Goal: Information Seeking & Learning: Learn about a topic

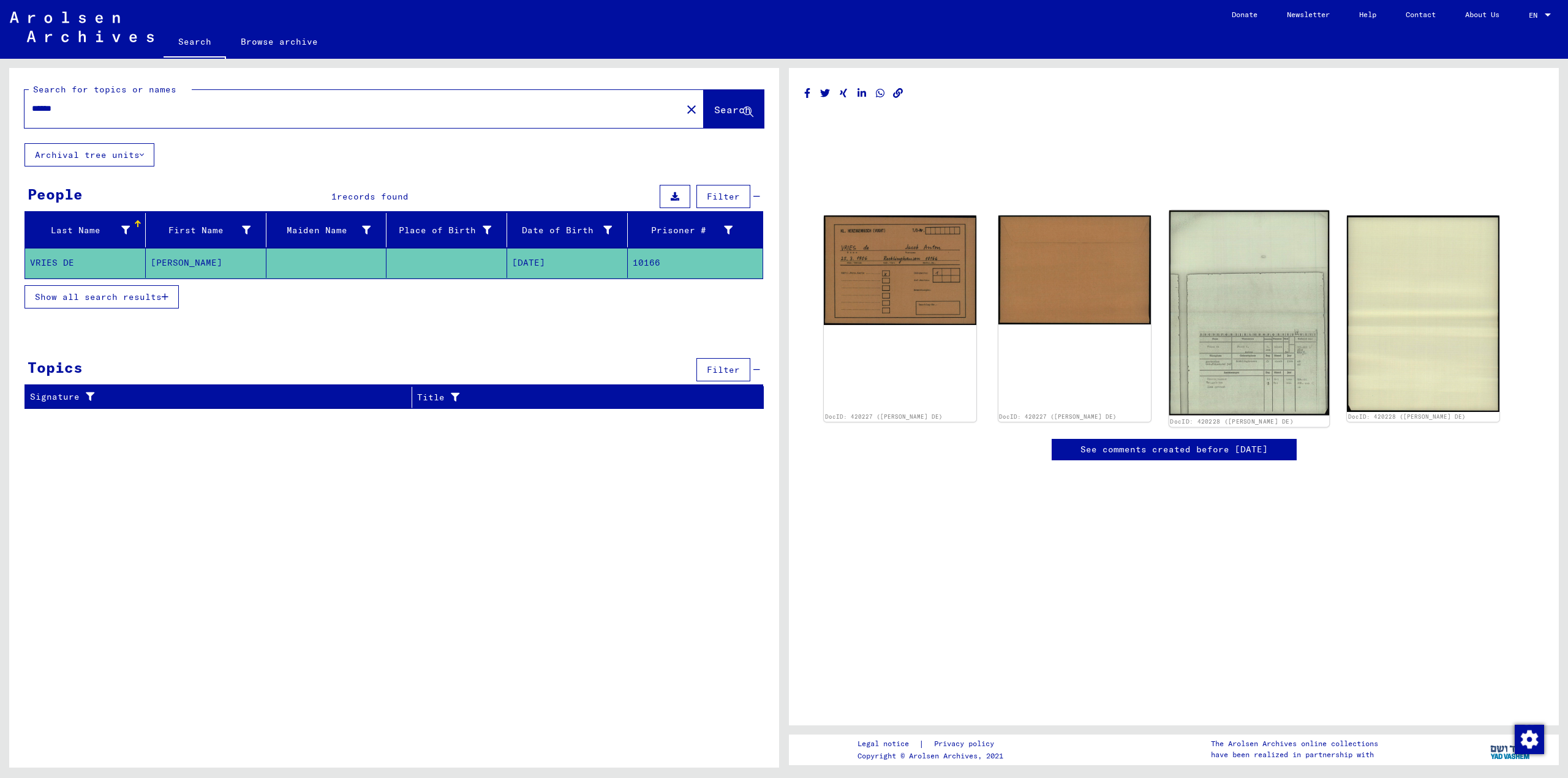
click at [1213, 345] on img at bounding box center [1248, 313] width 160 height 205
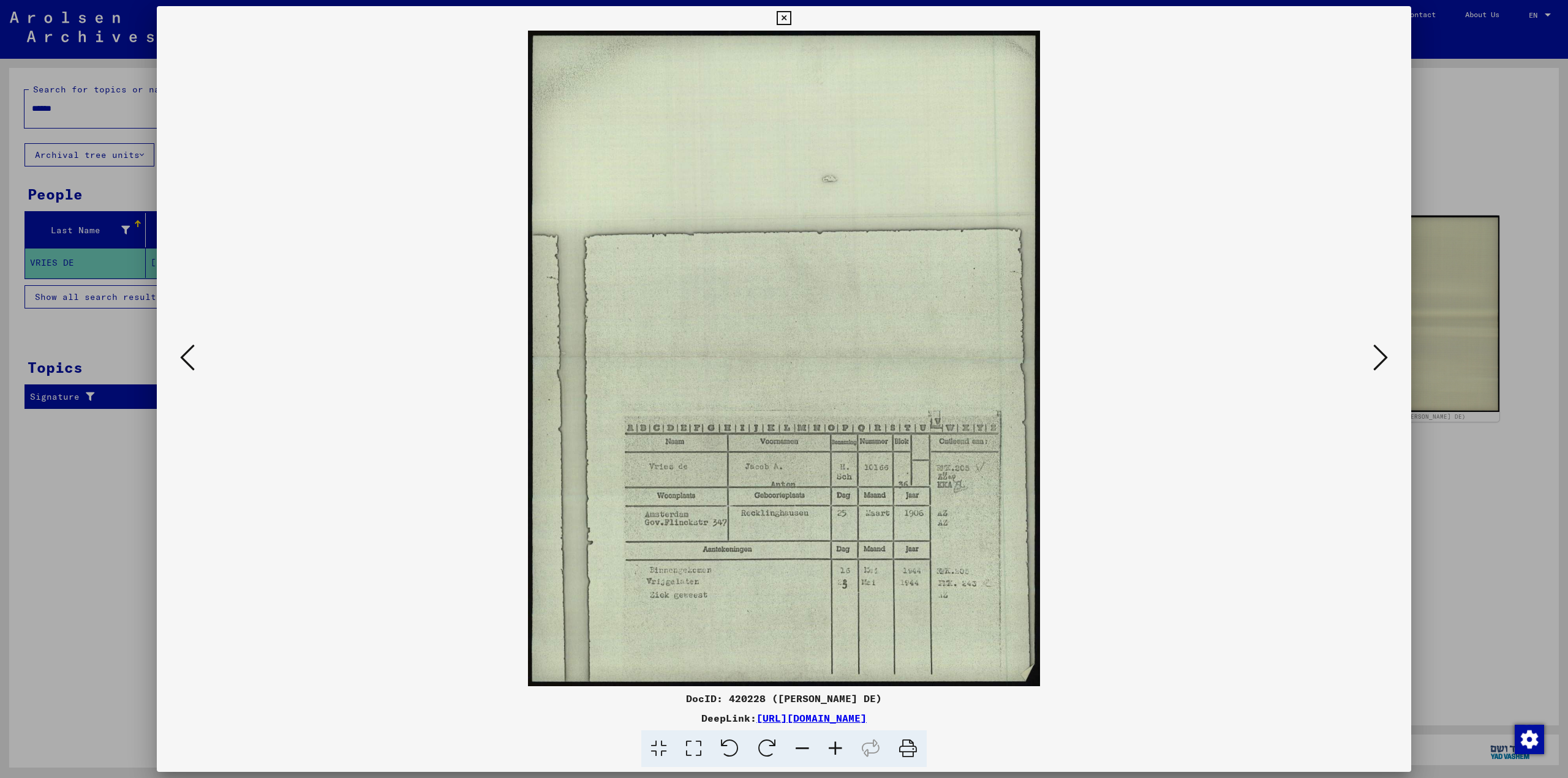
click at [655, 743] on icon at bounding box center [658, 749] width 35 height 38
click at [695, 747] on icon at bounding box center [693, 749] width 35 height 38
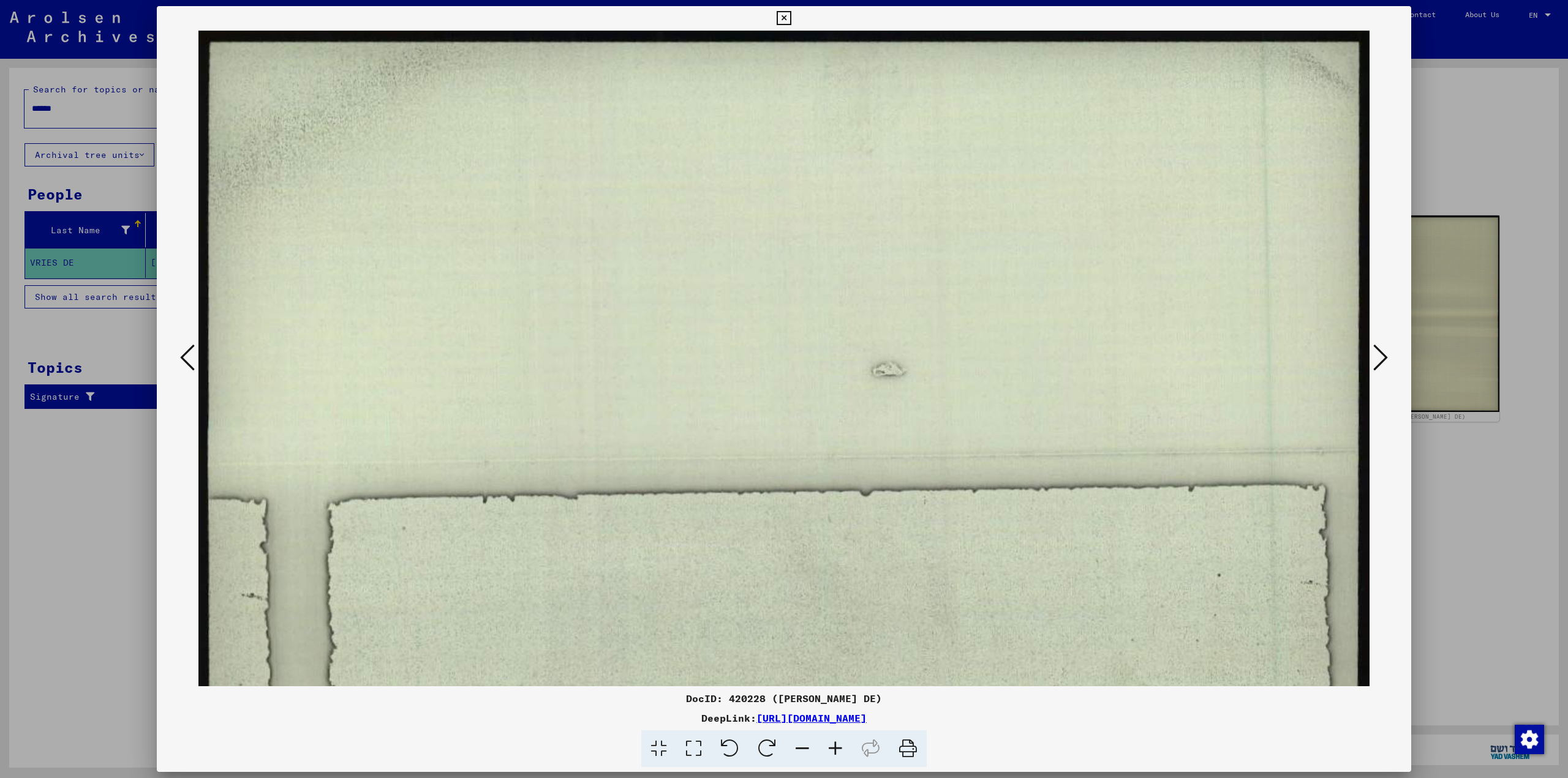
click at [663, 749] on icon at bounding box center [658, 749] width 35 height 38
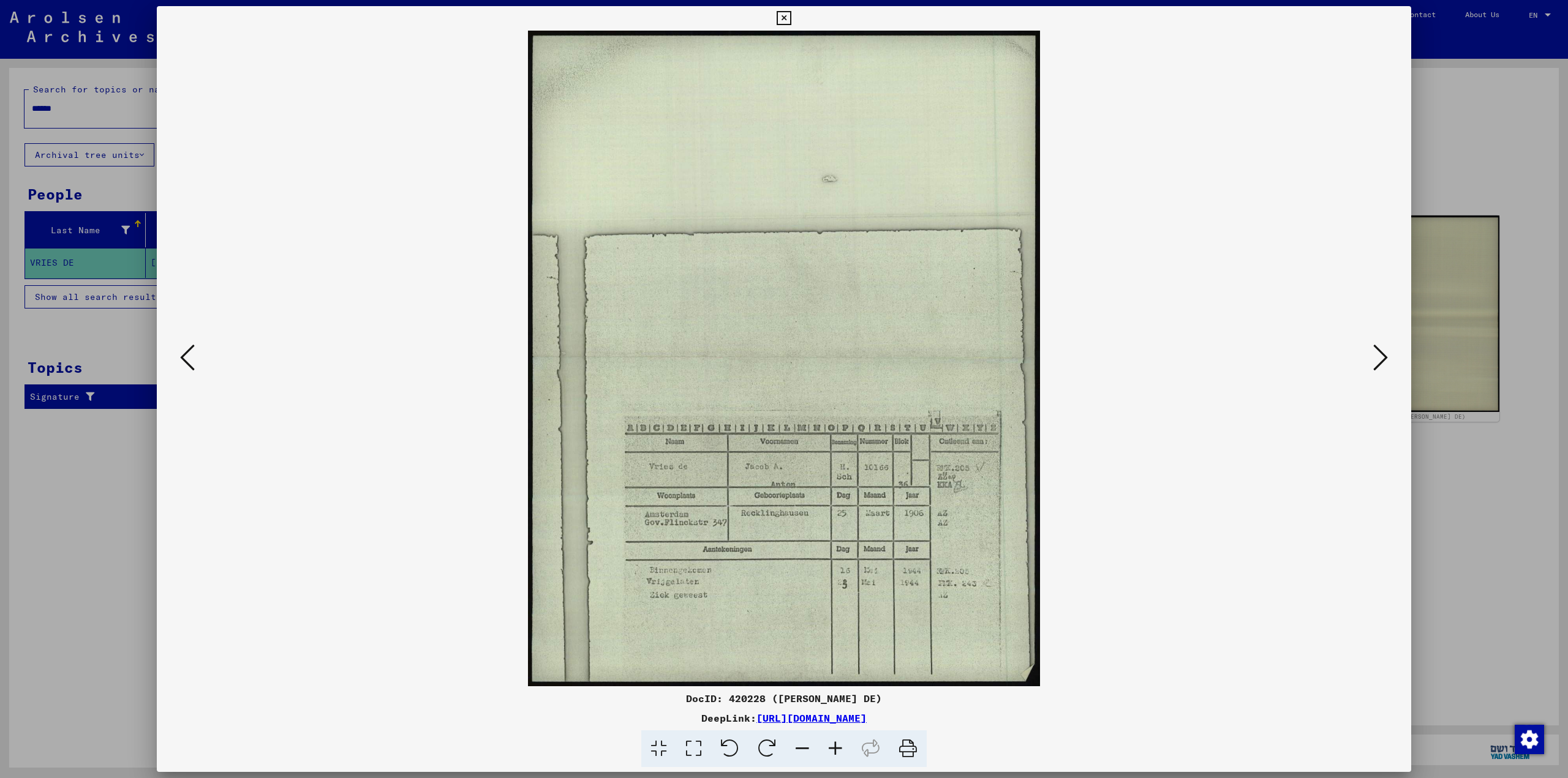
click at [737, 748] on icon at bounding box center [729, 749] width 38 height 38
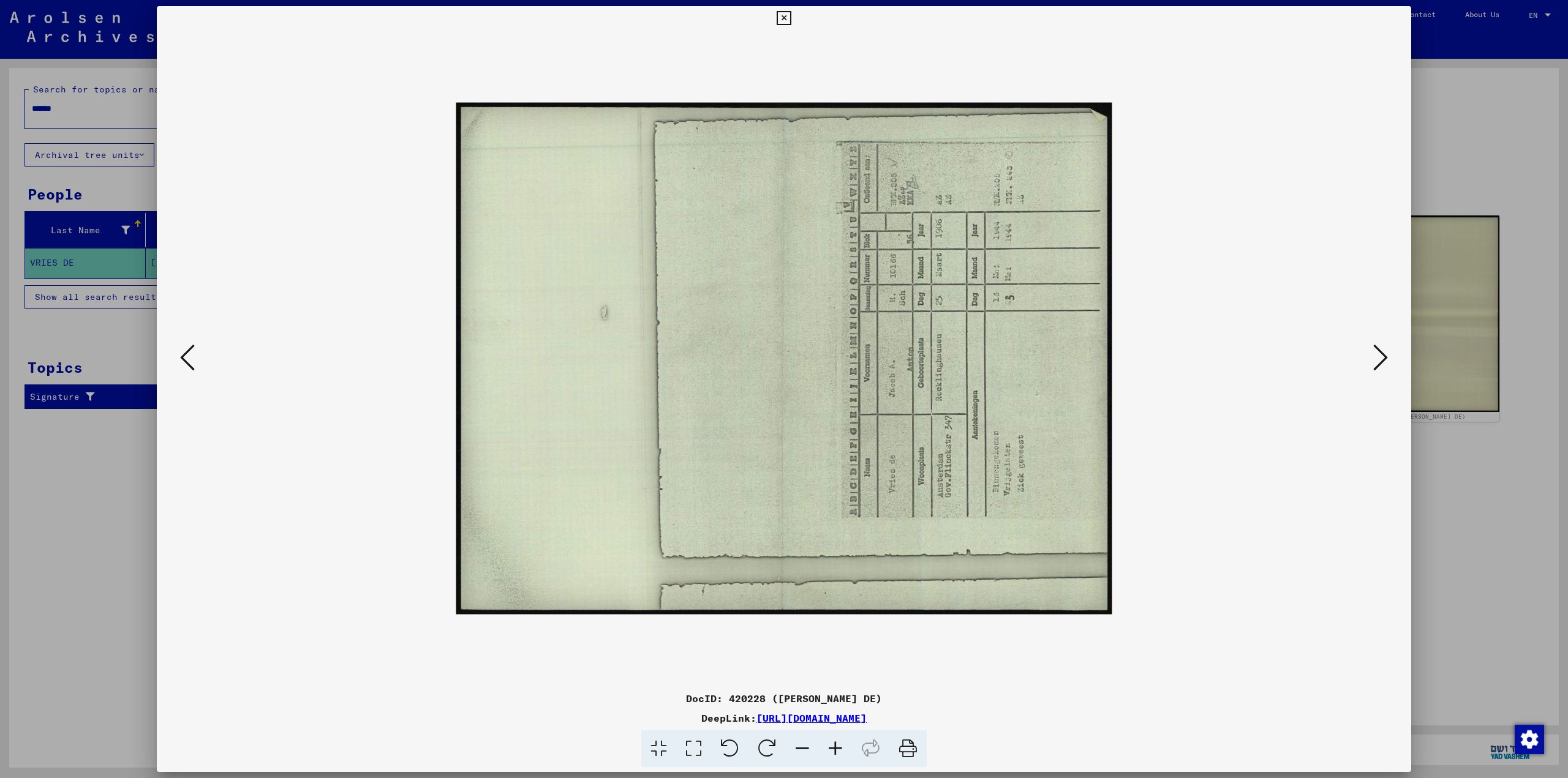
click at [738, 748] on icon at bounding box center [729, 749] width 38 height 38
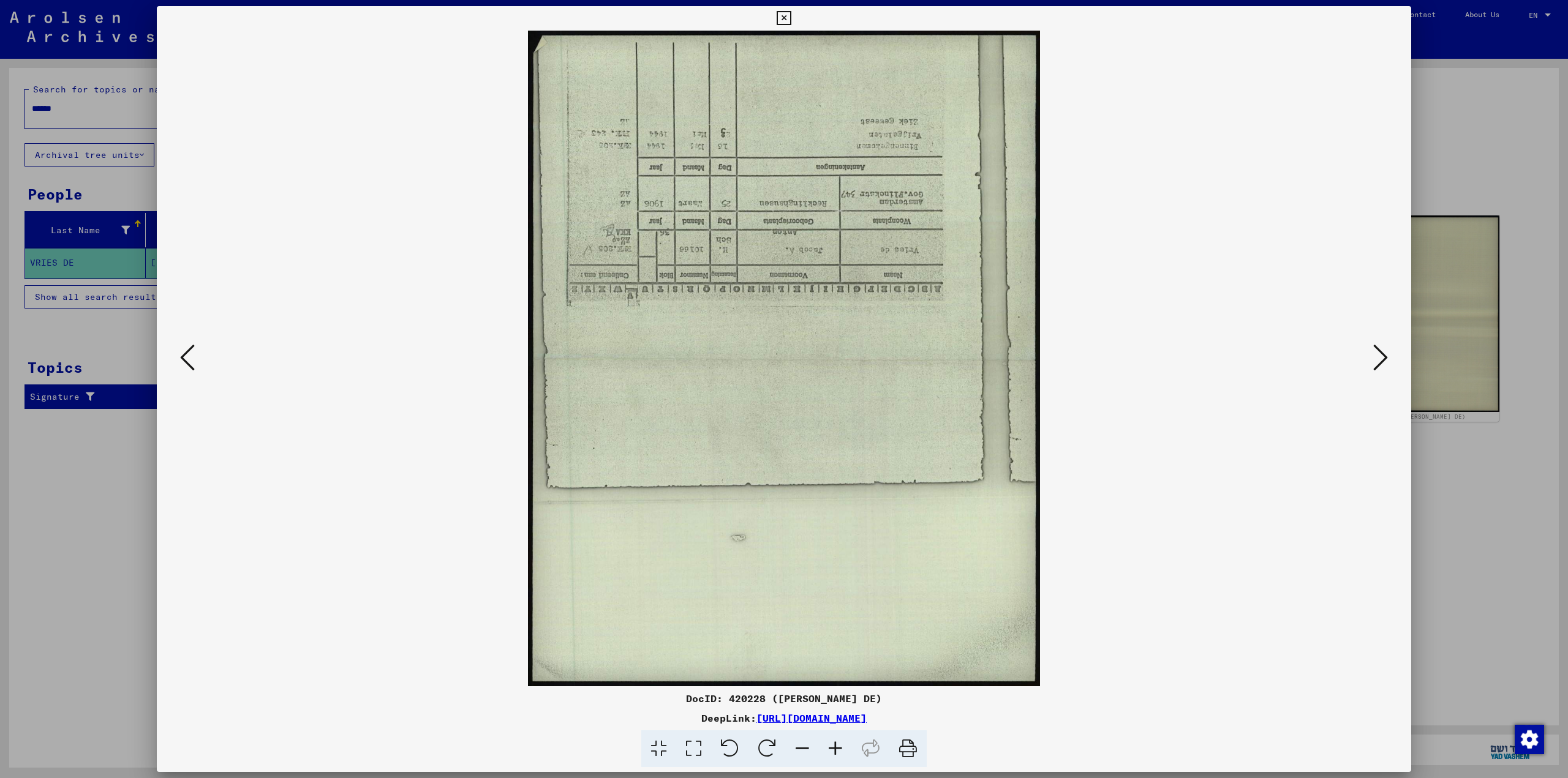
click at [738, 748] on icon at bounding box center [729, 749] width 38 height 38
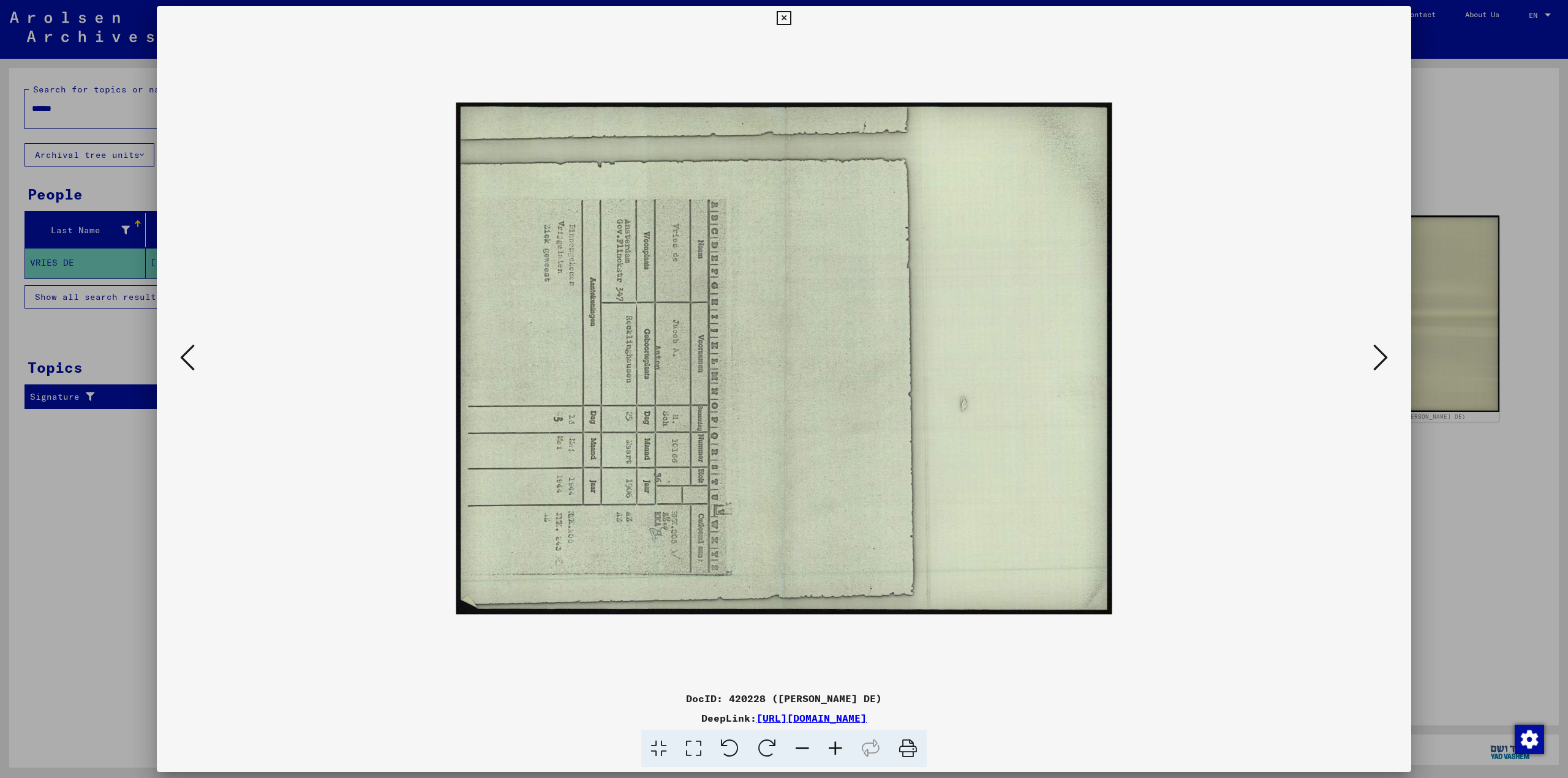
click at [738, 748] on icon at bounding box center [729, 749] width 38 height 38
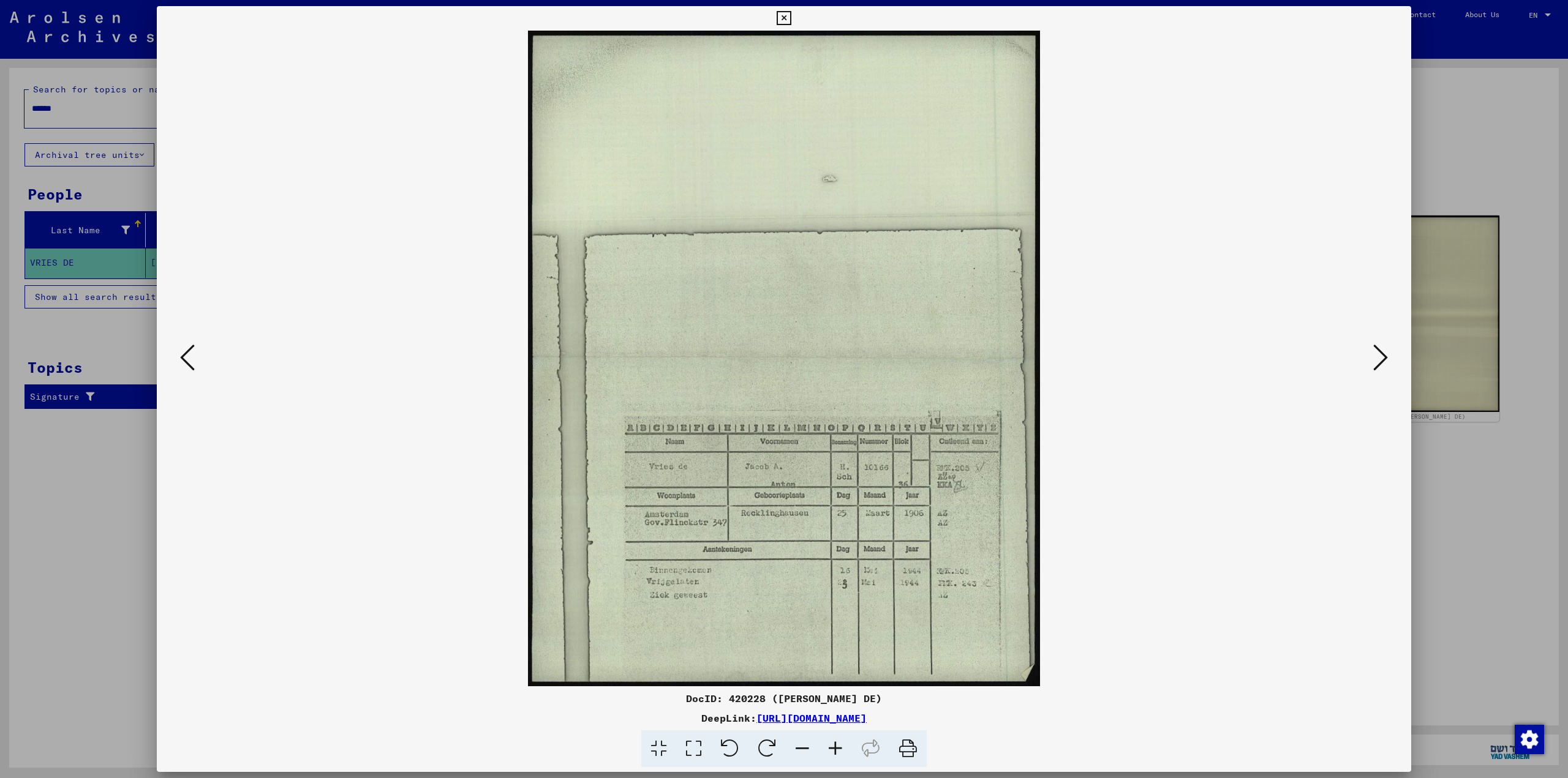
click at [808, 747] on icon at bounding box center [802, 749] width 33 height 38
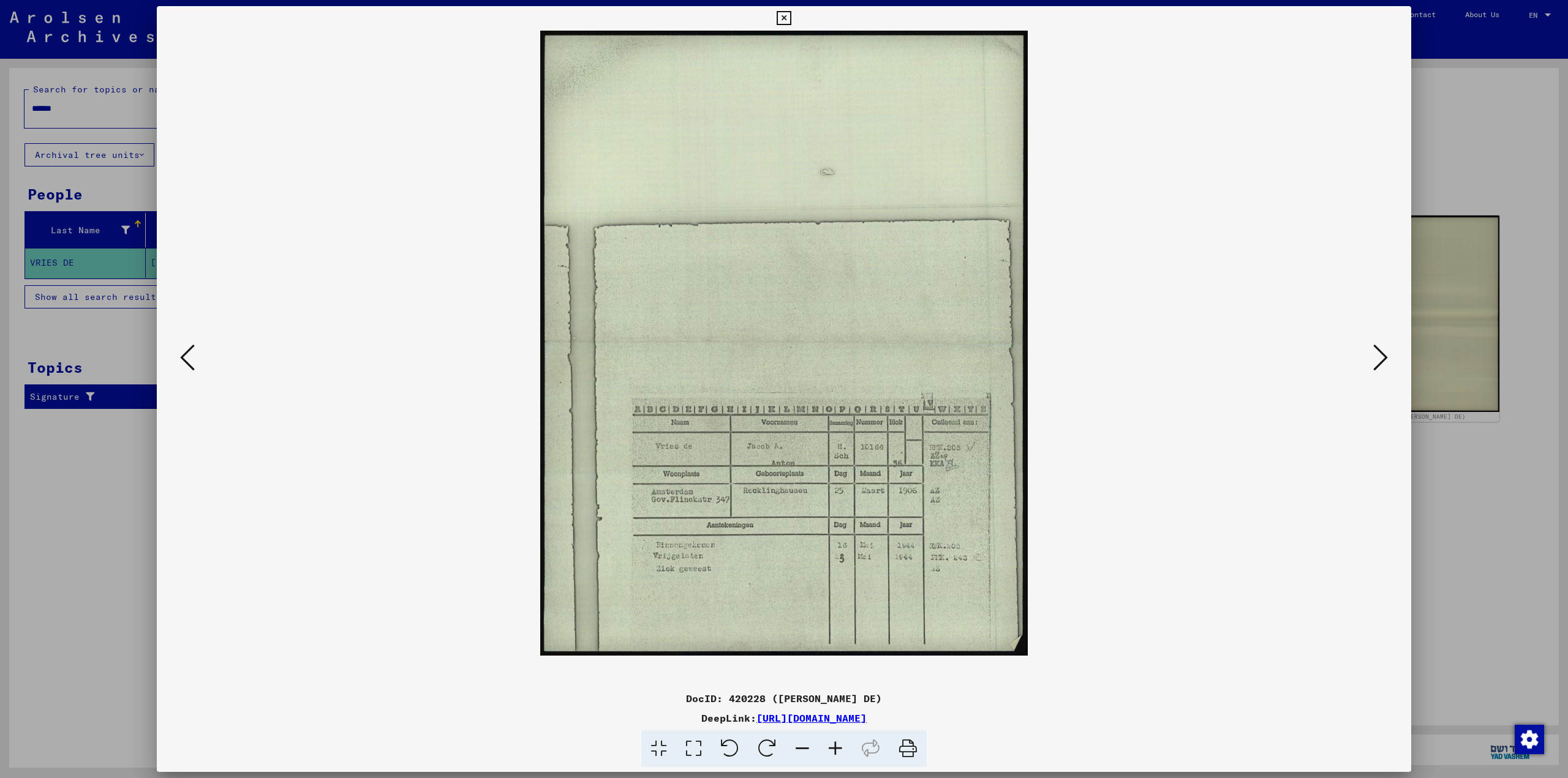
click at [808, 747] on icon at bounding box center [802, 749] width 33 height 38
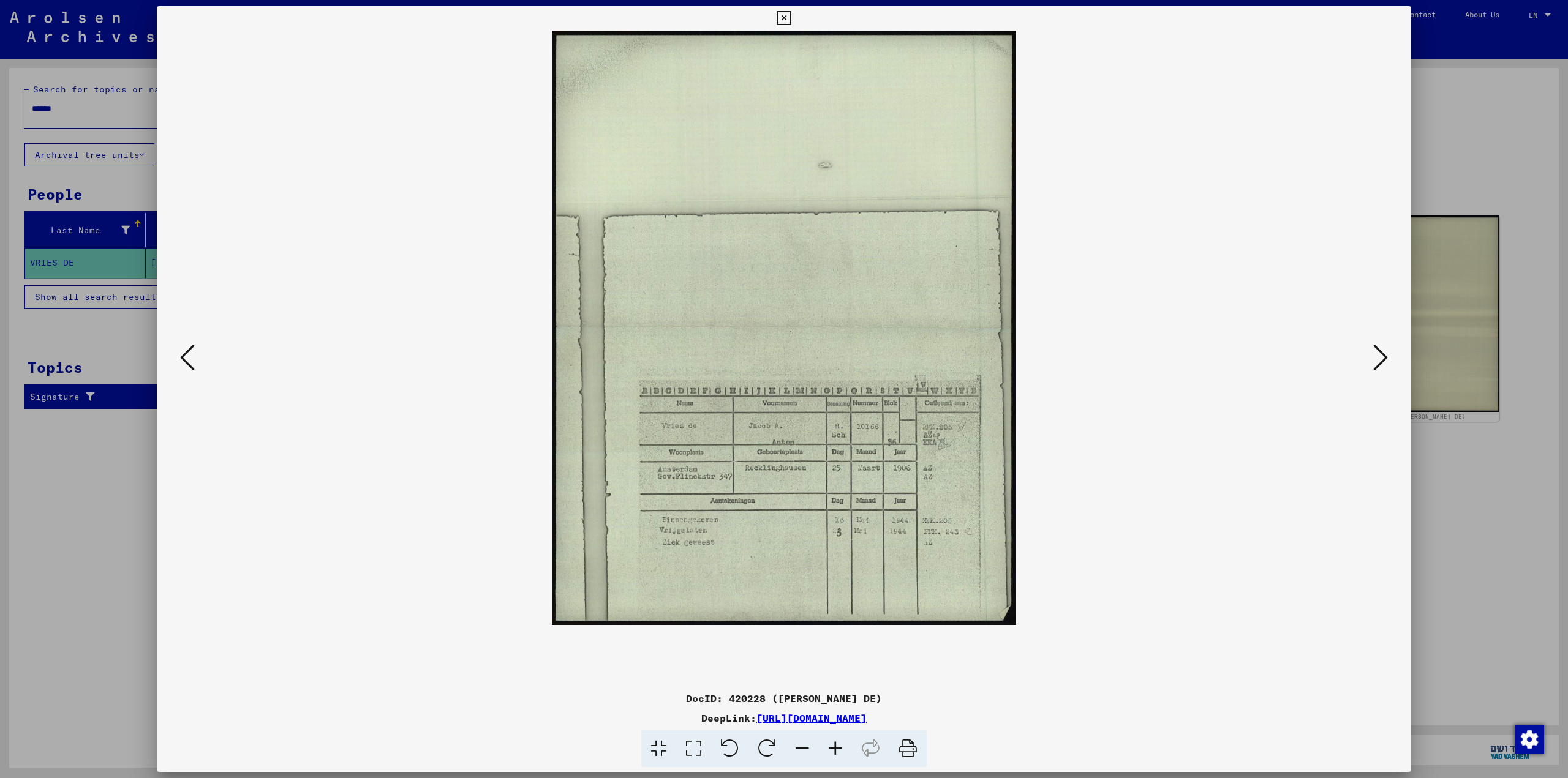
click at [808, 747] on icon at bounding box center [802, 749] width 33 height 38
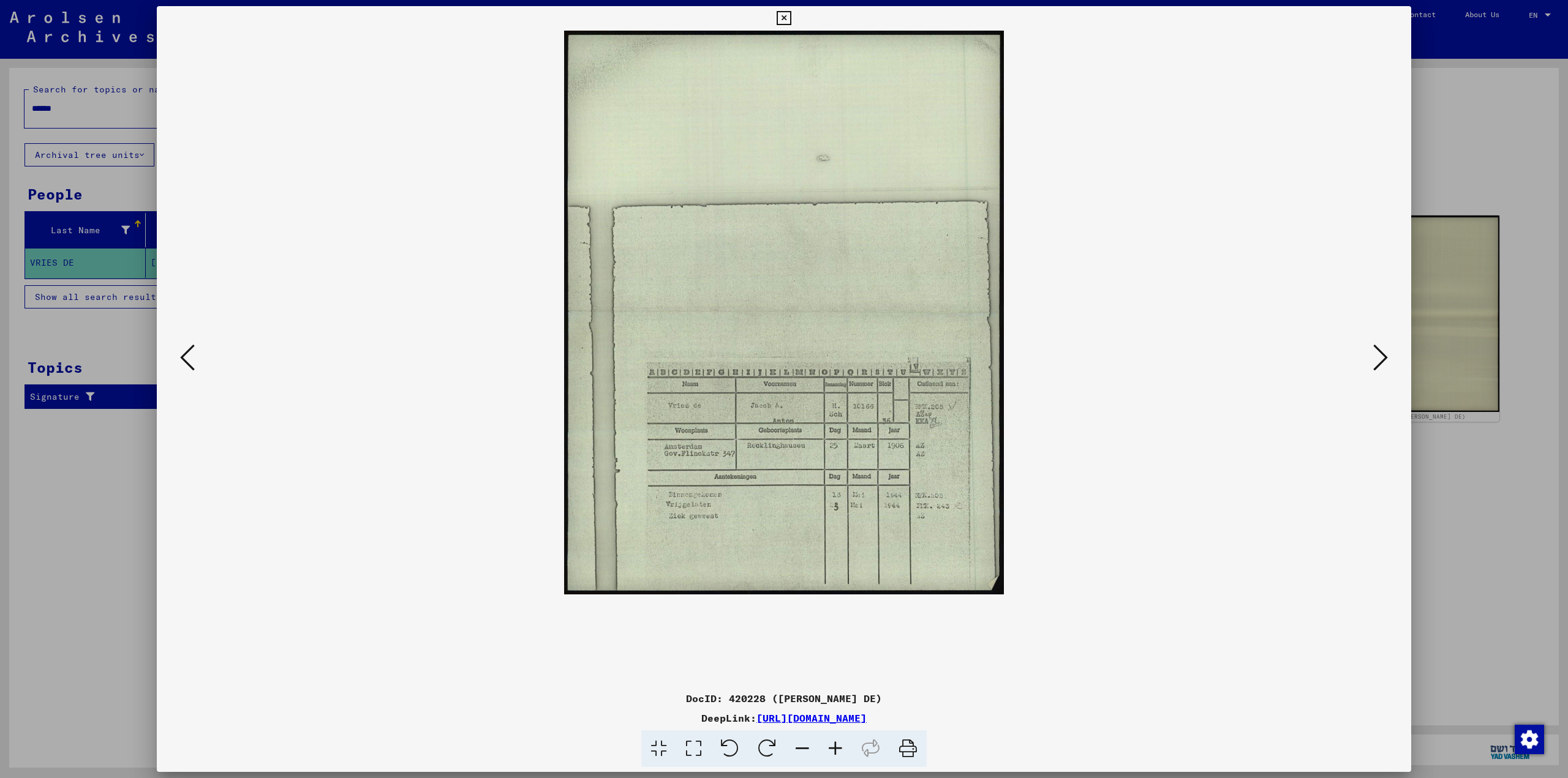
click at [839, 743] on icon at bounding box center [835, 749] width 33 height 38
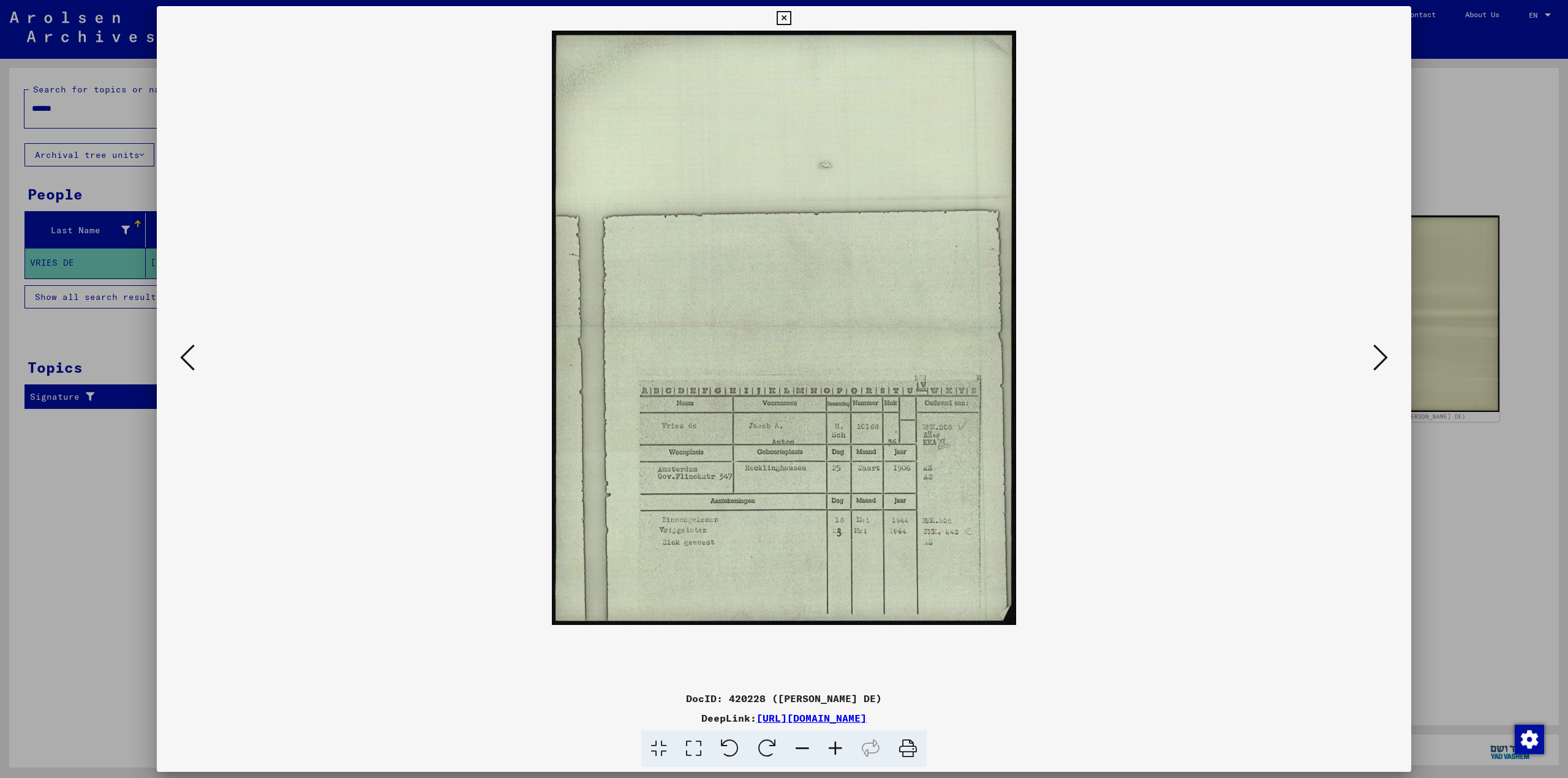
click at [838, 743] on icon at bounding box center [835, 749] width 33 height 38
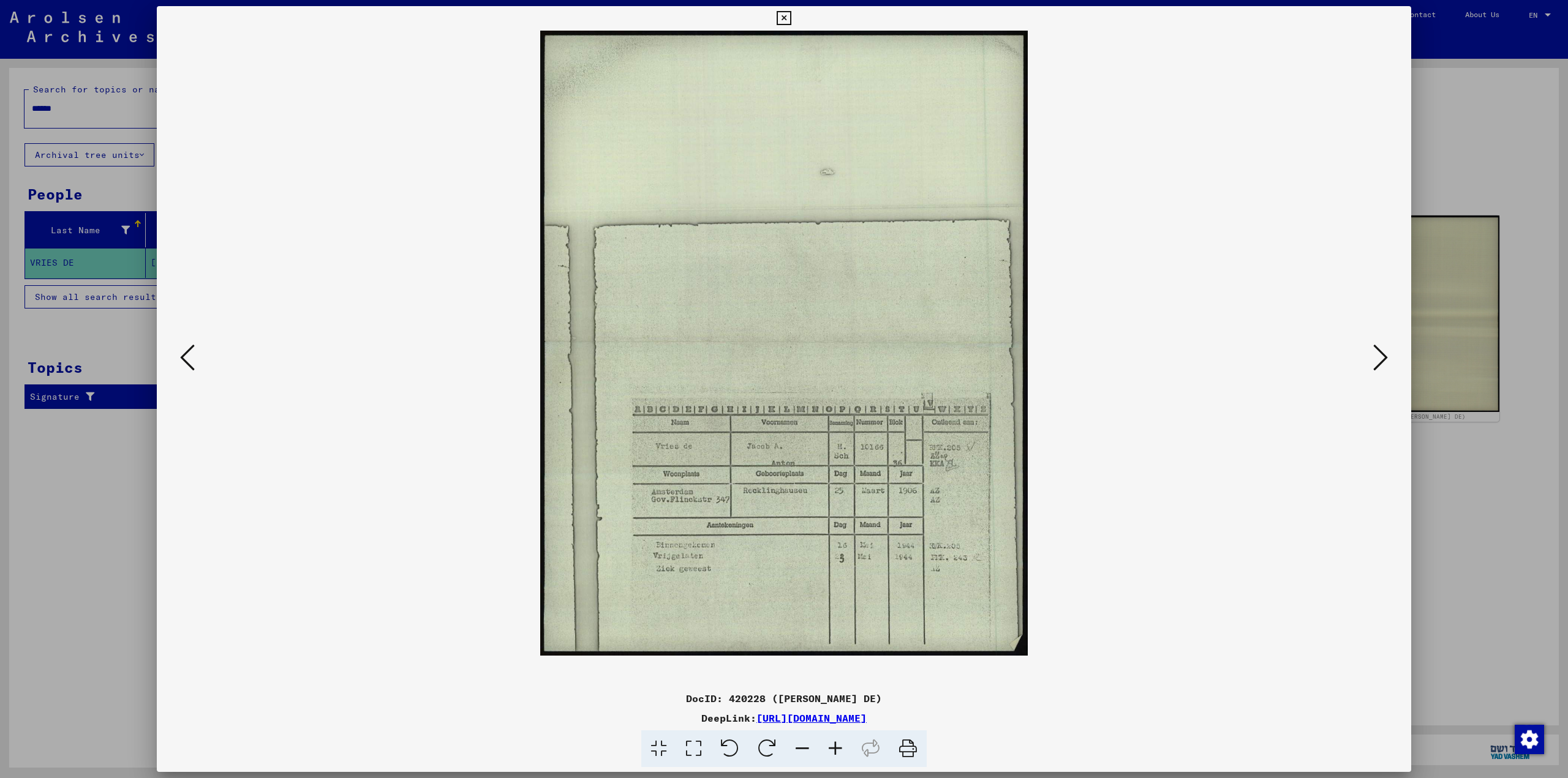
click at [837, 743] on icon at bounding box center [835, 749] width 33 height 38
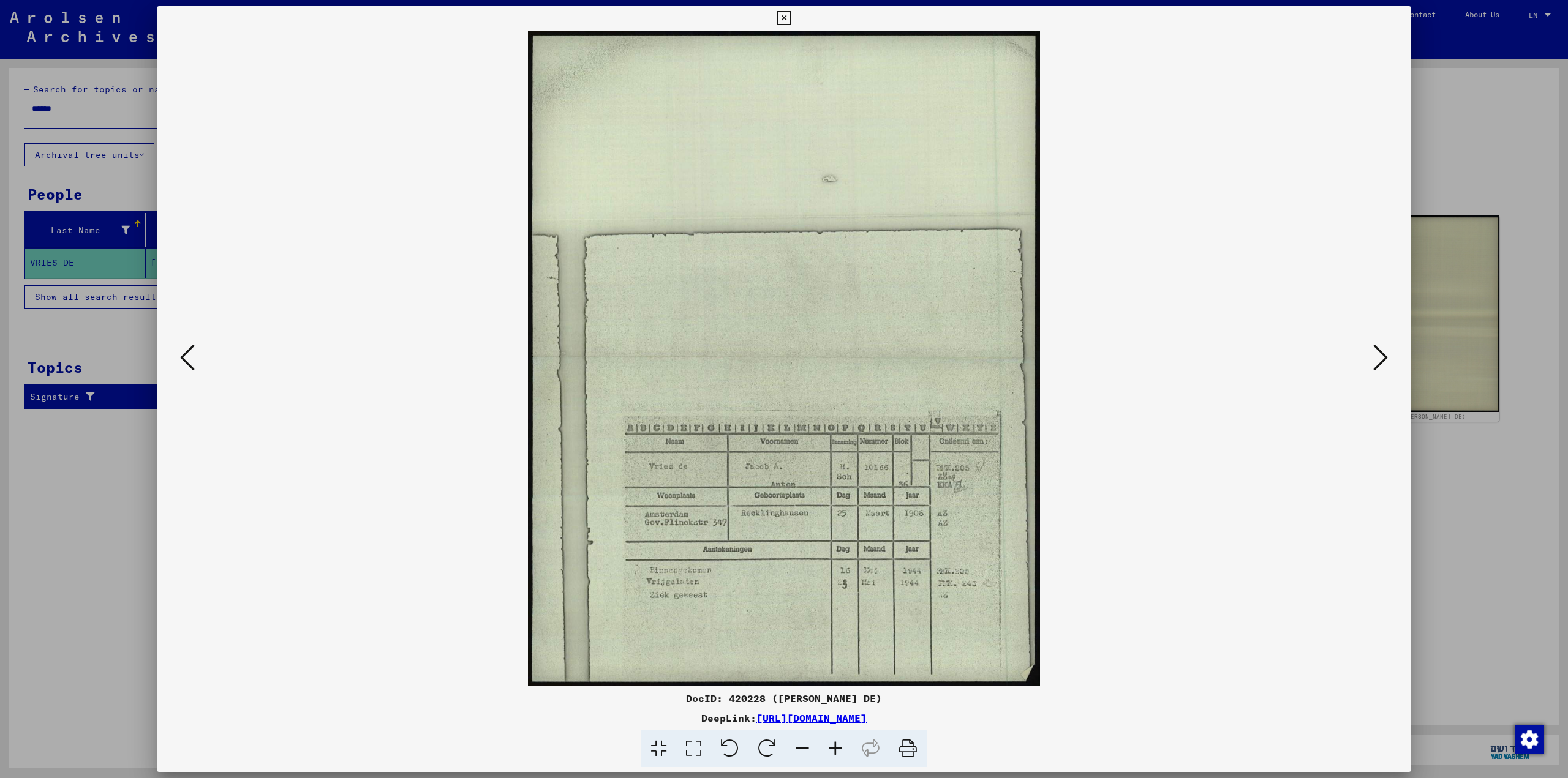
click at [837, 743] on icon at bounding box center [835, 749] width 33 height 38
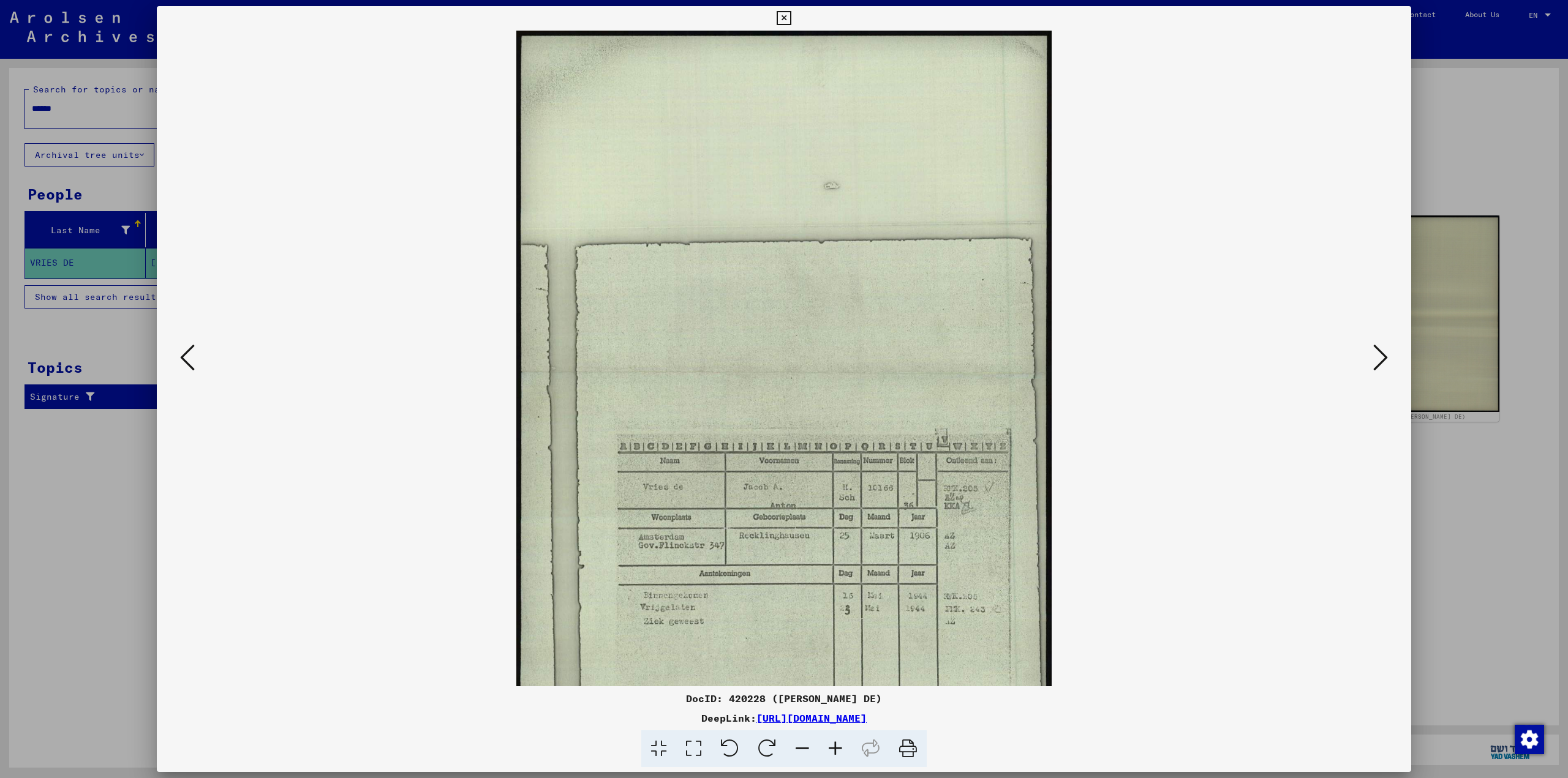
click at [837, 743] on icon at bounding box center [835, 749] width 33 height 38
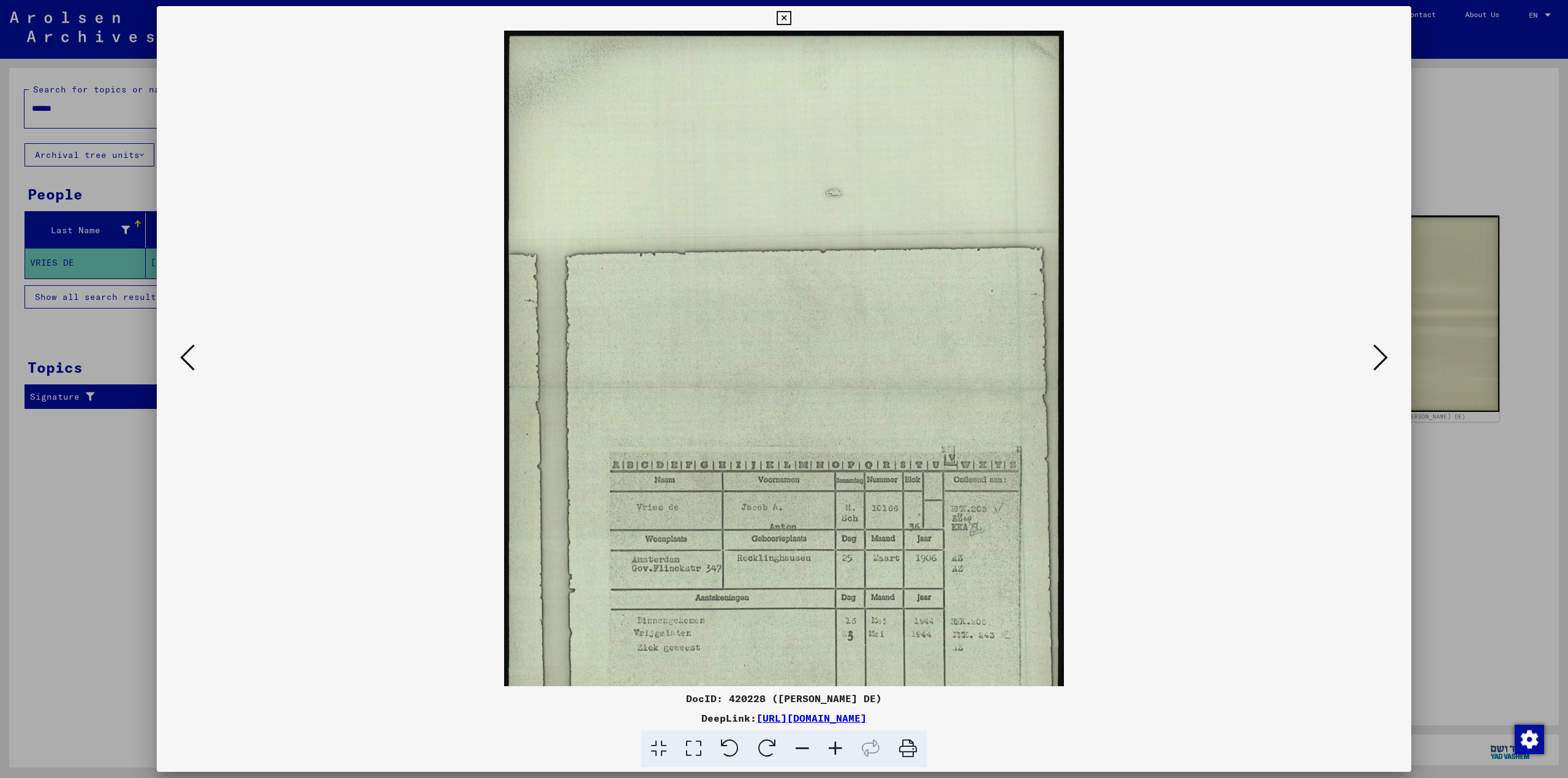
click at [867, 744] on icon at bounding box center [871, 749] width 38 height 38
drag, startPoint x: 403, startPoint y: 421, endPoint x: 372, endPoint y: 383, distance: 49.0
click at [372, 383] on viewer-one-image at bounding box center [784, 358] width 1171 height 656
click at [905, 748] on icon at bounding box center [908, 749] width 38 height 38
drag, startPoint x: 377, startPoint y: 336, endPoint x: 1377, endPoint y: 597, distance: 1033.5
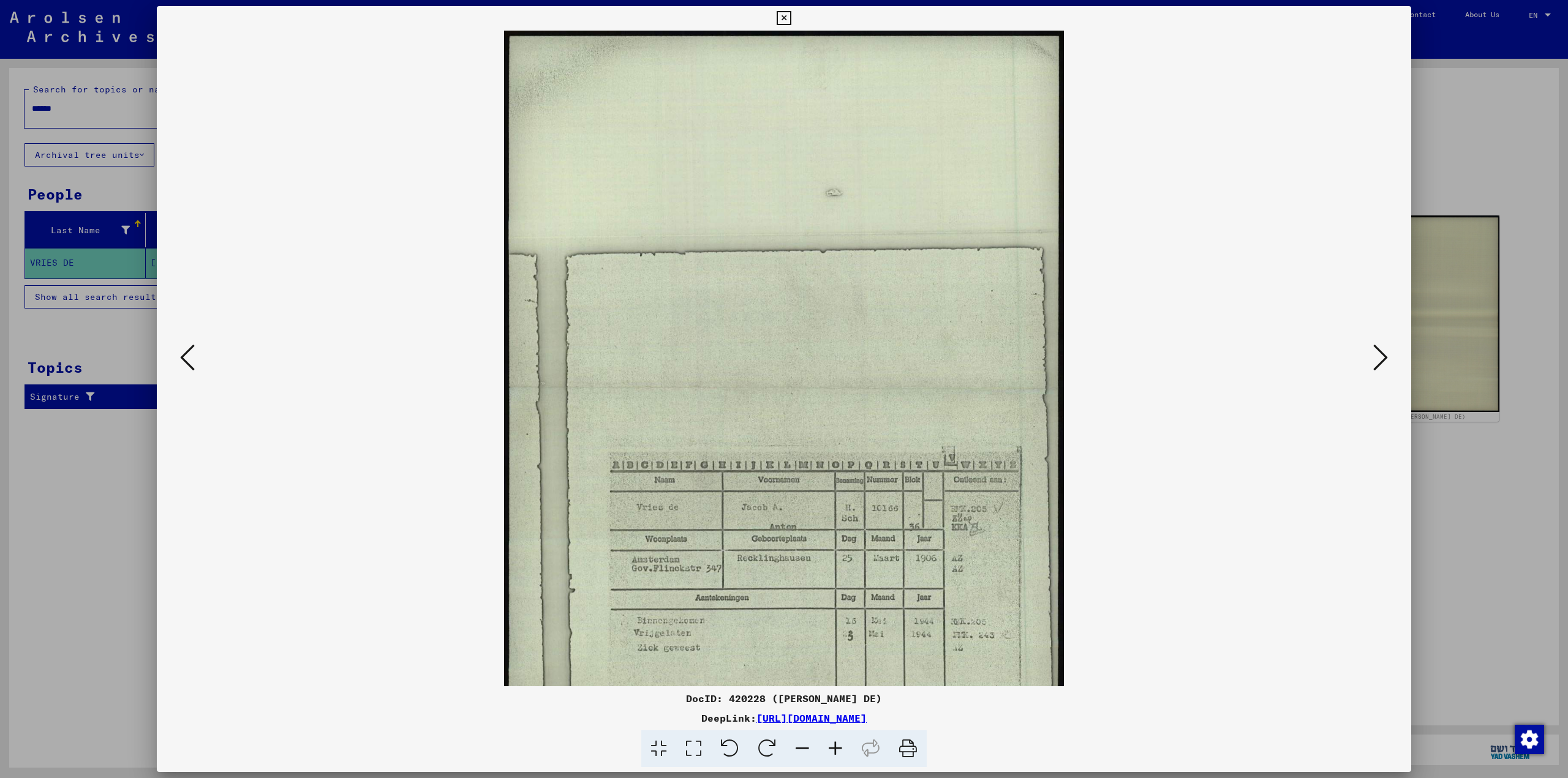
click at [1377, 597] on div at bounding box center [784, 358] width 1254 height 656
click at [1451, 167] on div at bounding box center [784, 389] width 1568 height 778
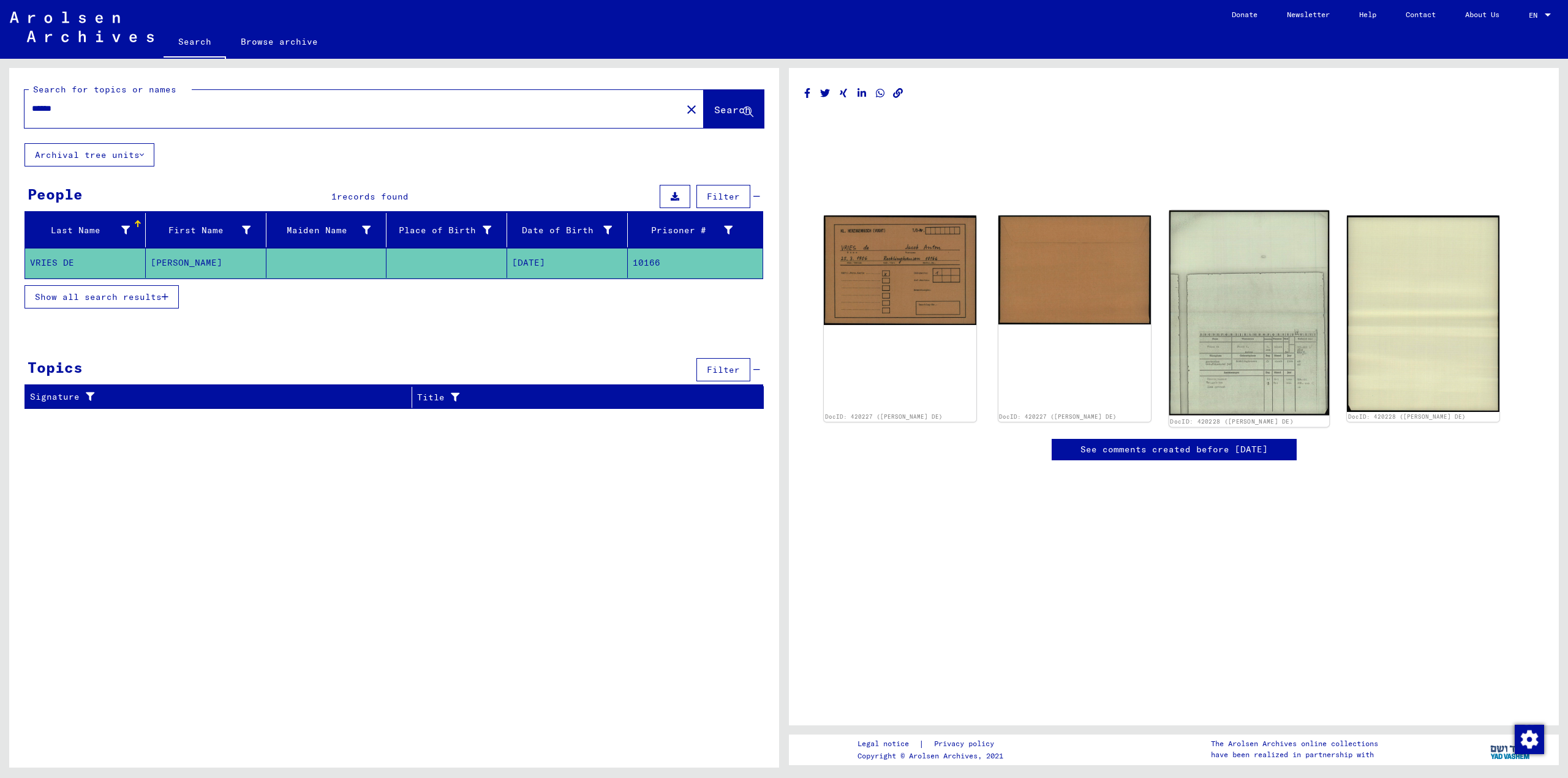
click at [1234, 418] on link "DocID: 420228 ([PERSON_NAME] DE)" at bounding box center [1231, 421] width 124 height 8
